Goal: Information Seeking & Learning: Learn about a topic

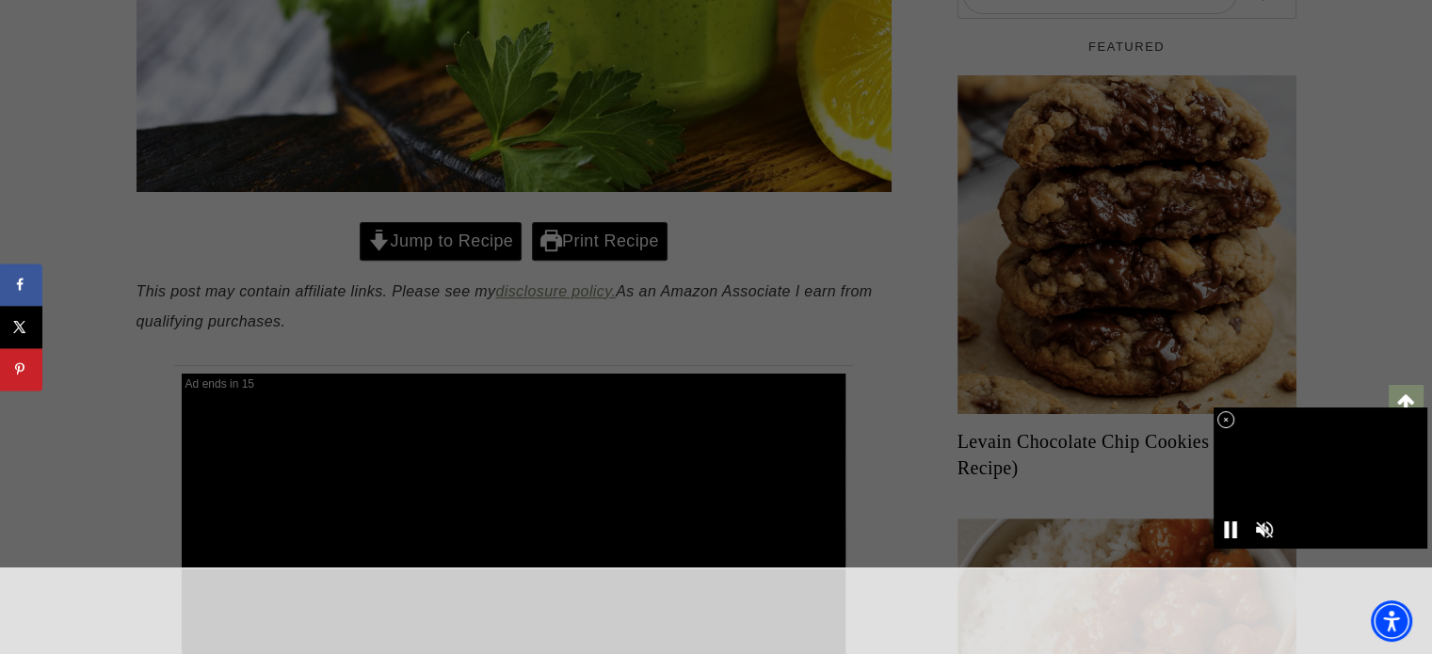
scroll to position [753, 0]
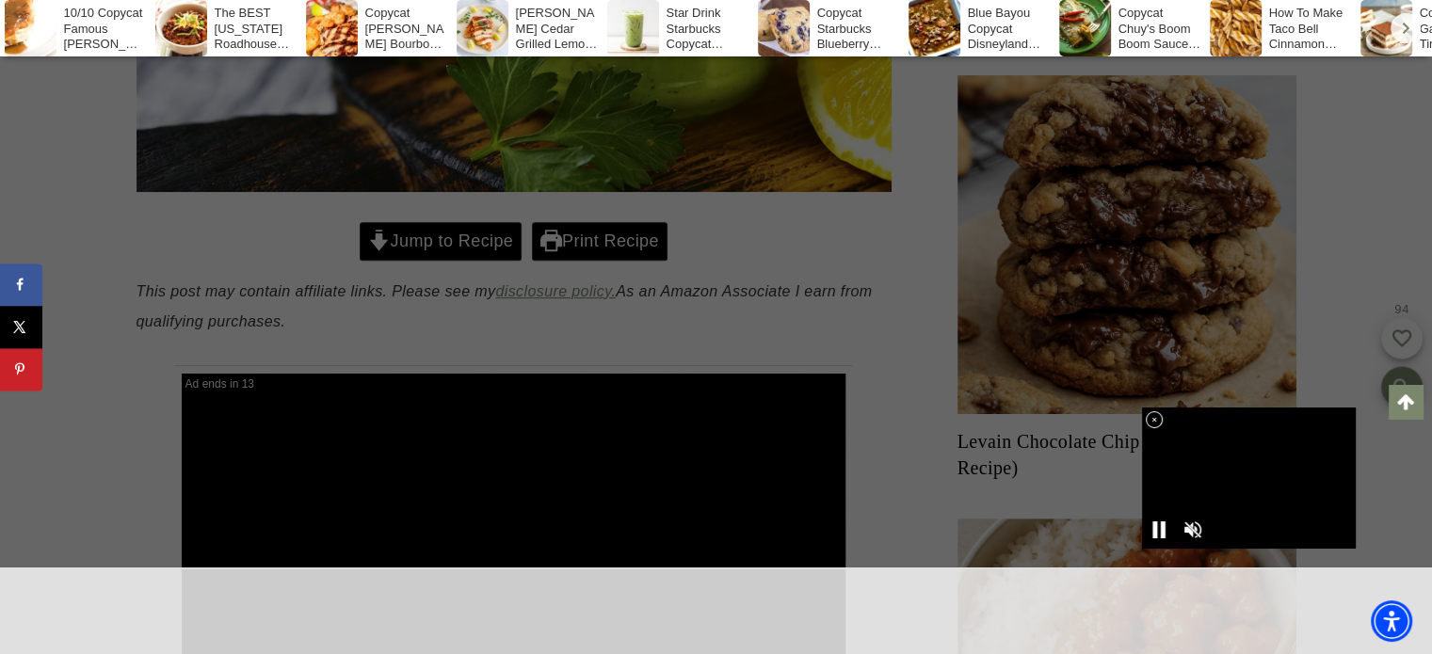
click at [466, 291] on div at bounding box center [716, 327] width 1432 height 654
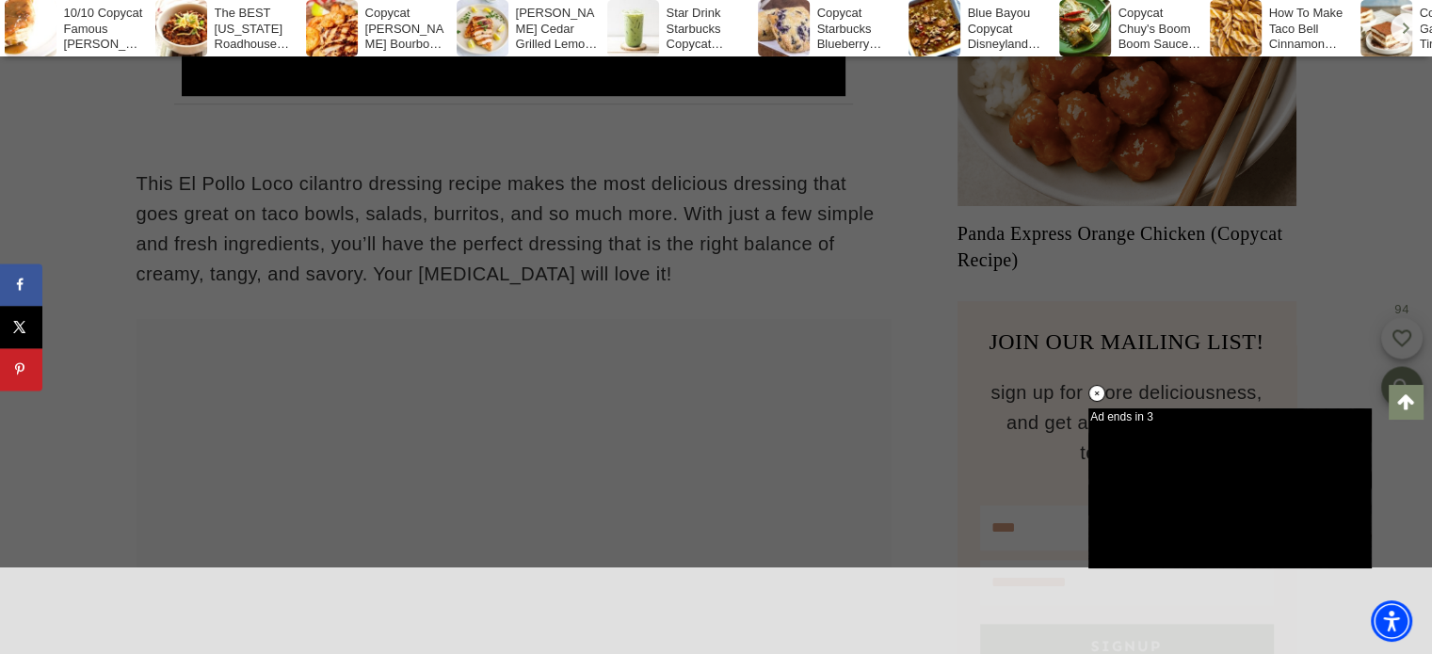
scroll to position [1507, 0]
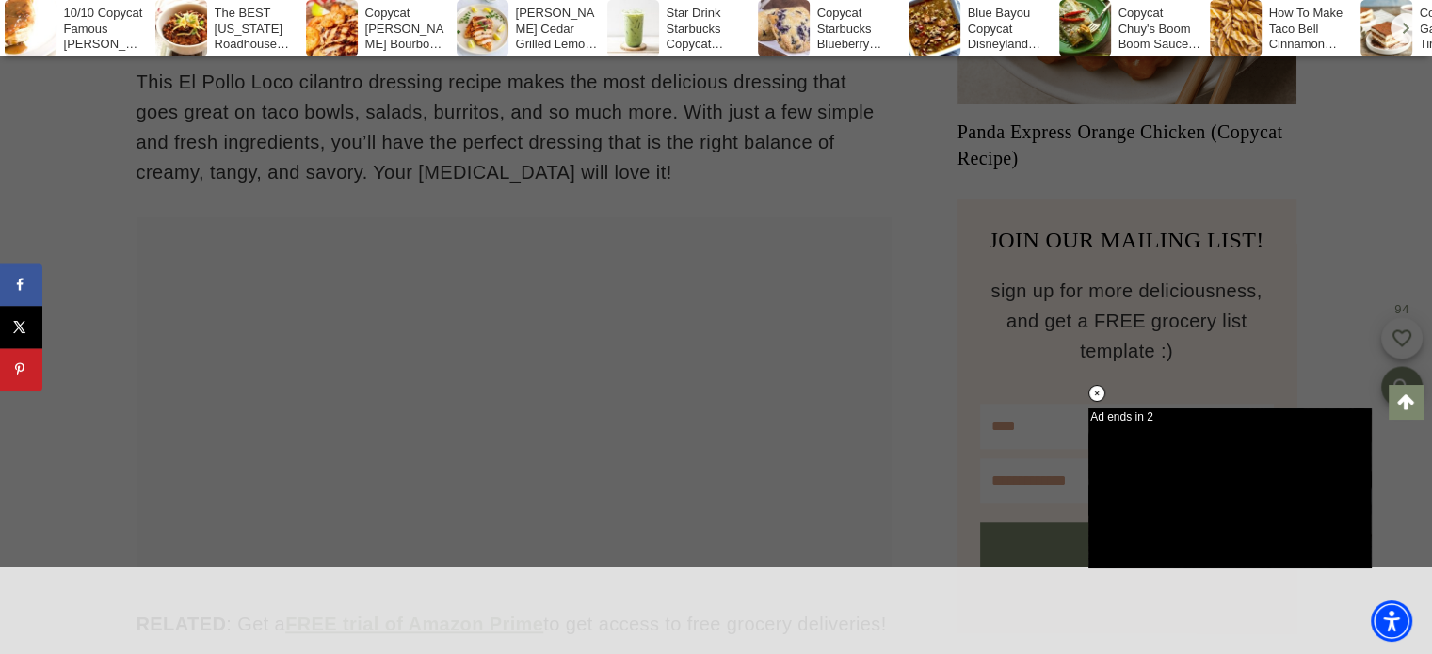
click at [806, 257] on div at bounding box center [716, 327] width 1432 height 654
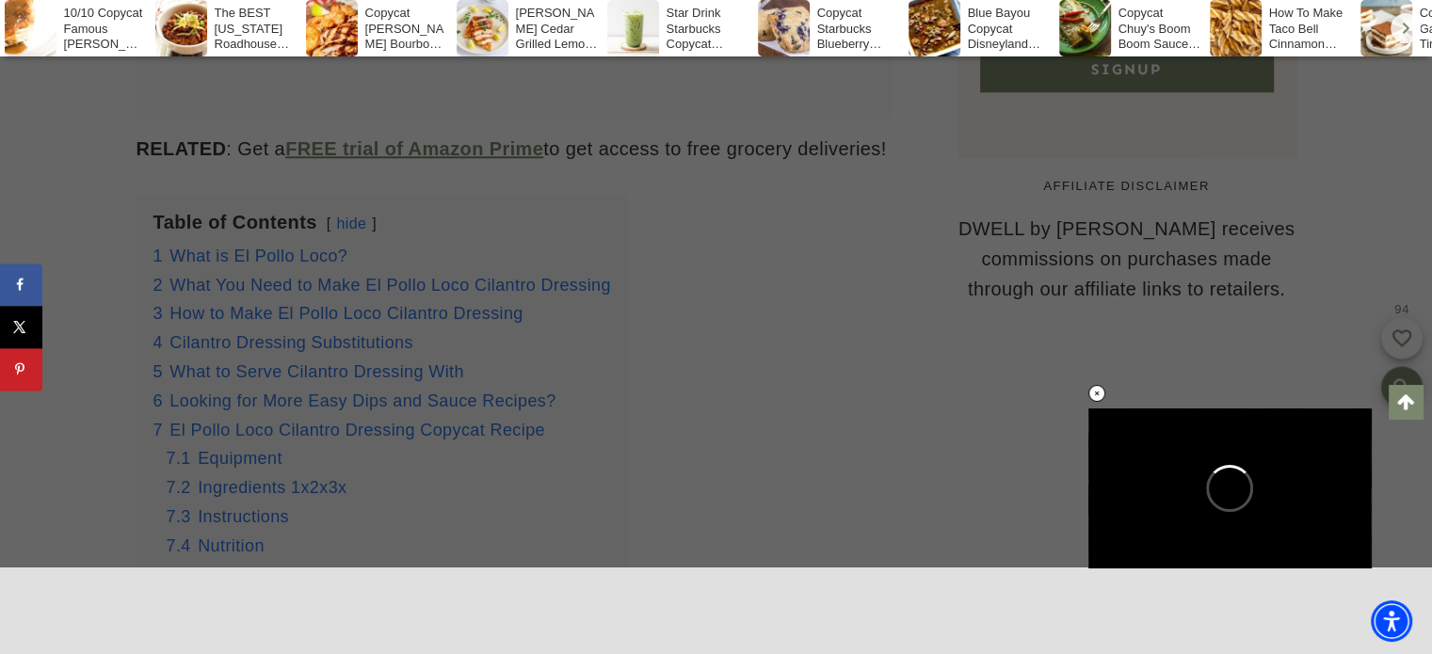
scroll to position [2072, 0]
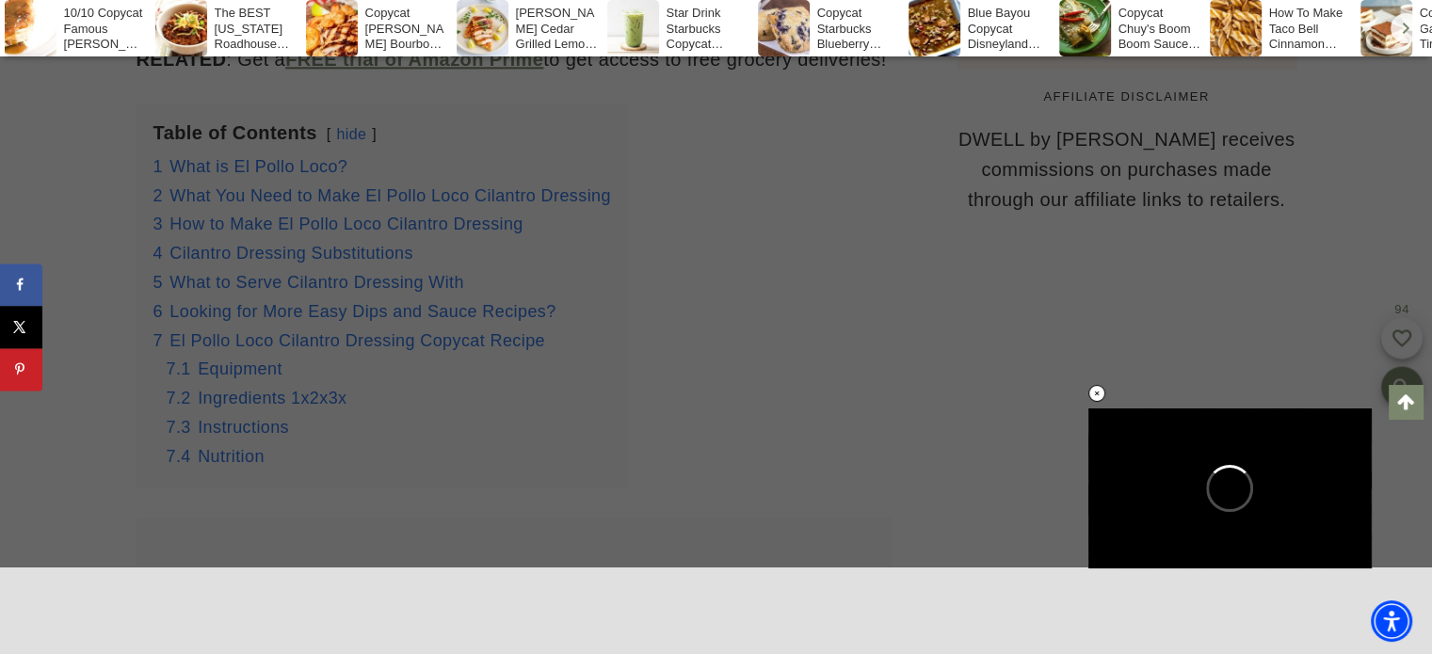
click at [776, 239] on div at bounding box center [716, 327] width 1432 height 654
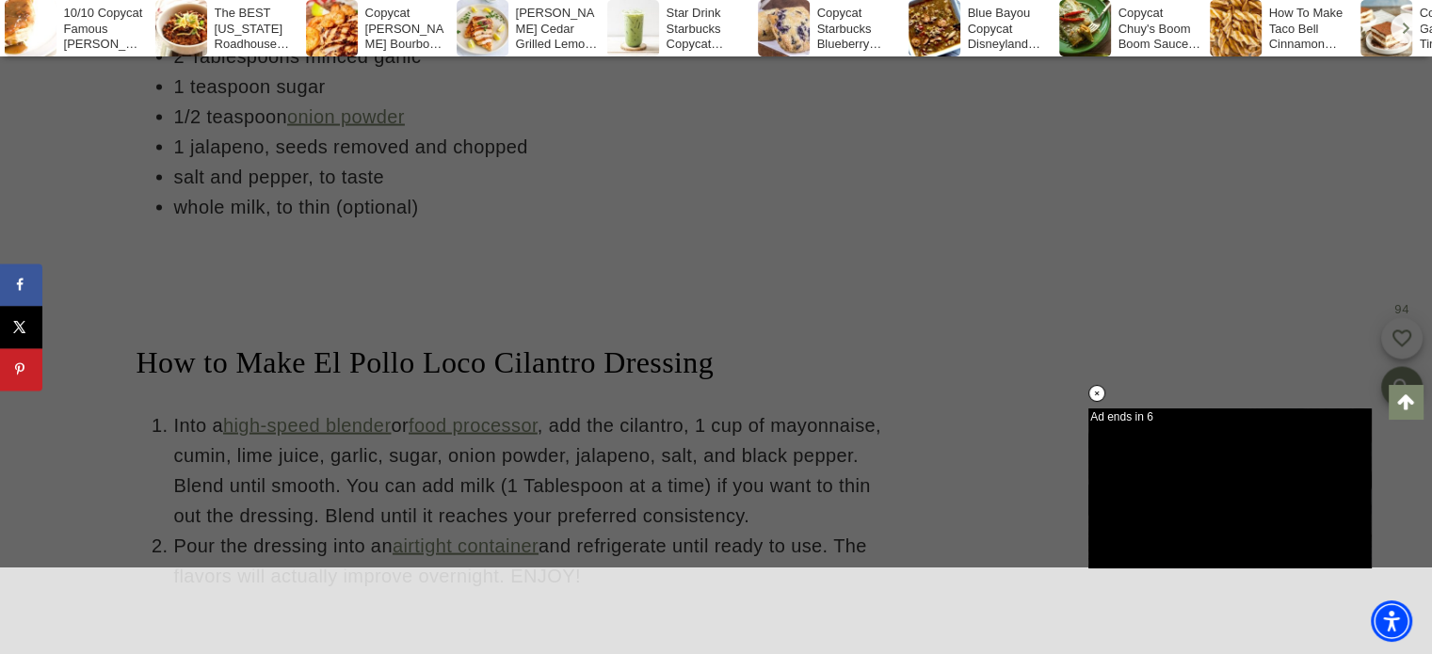
scroll to position [3955, 0]
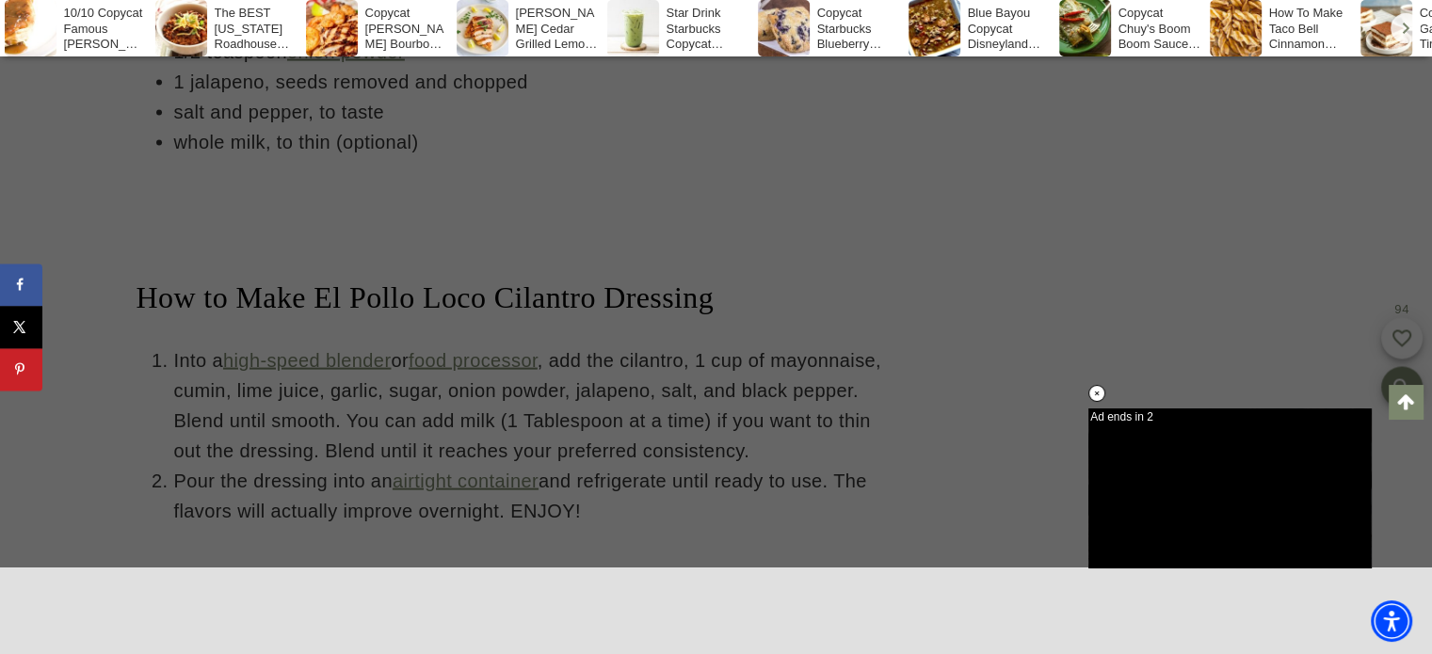
click at [1401, 402] on link "Scroll to top" at bounding box center [1406, 402] width 34 height 34
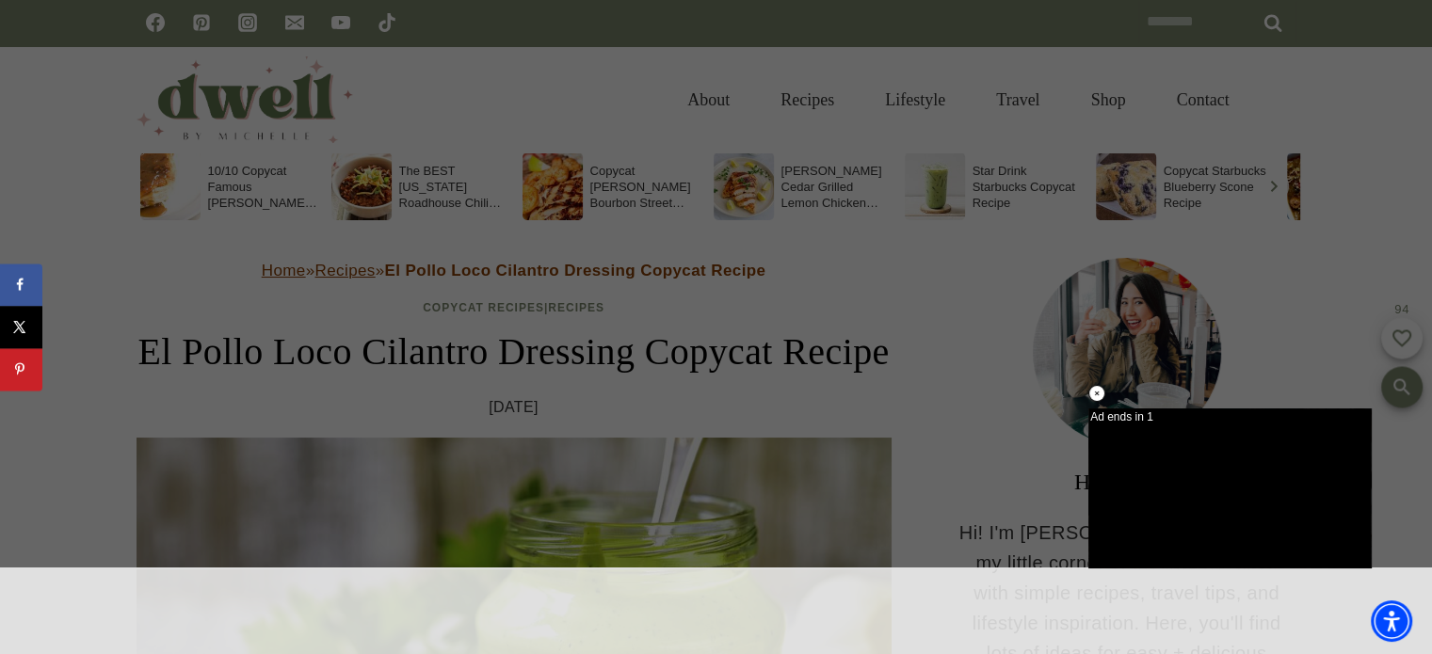
scroll to position [0, 0]
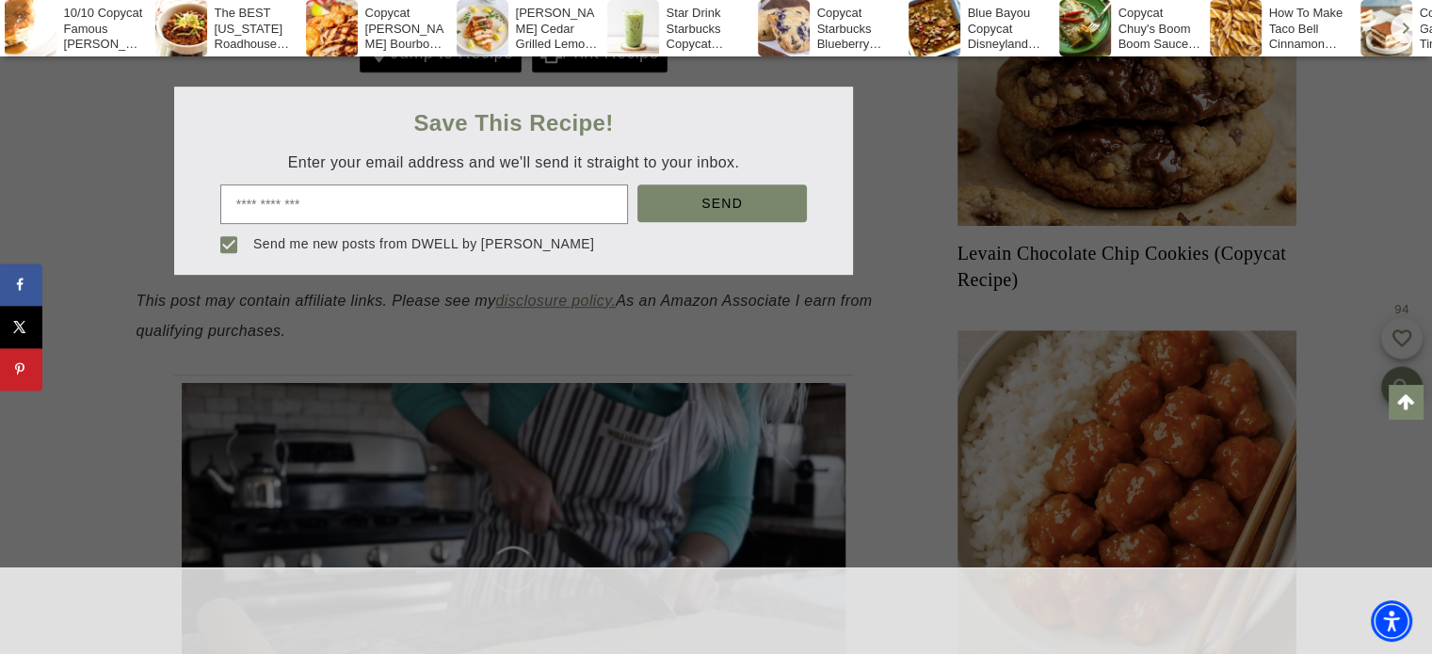
click at [432, 111] on div at bounding box center [716, 327] width 1432 height 654
